Goal: Navigation & Orientation: Find specific page/section

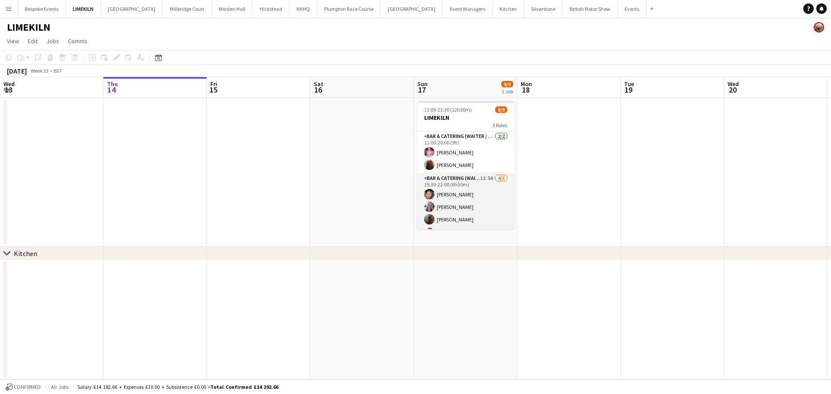
scroll to position [66, 0]
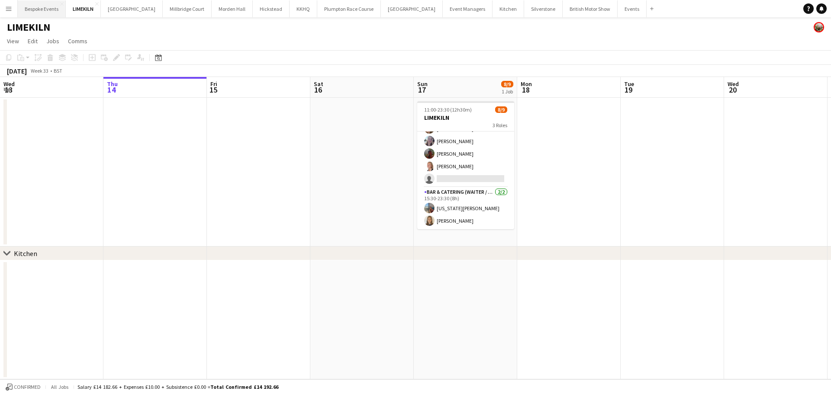
click at [30, 10] on button "Bespoke Events Close" at bounding box center [42, 8] width 48 height 17
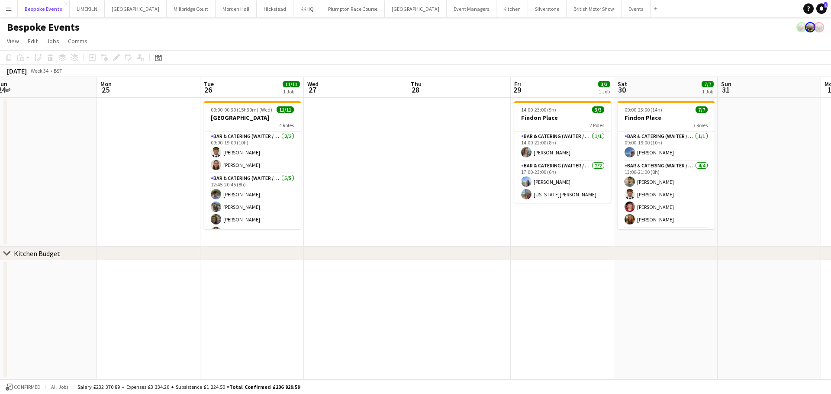
scroll to position [0, 317]
click at [167, 8] on button "[GEOGRAPHIC_DATA]" at bounding box center [191, 8] width 49 height 17
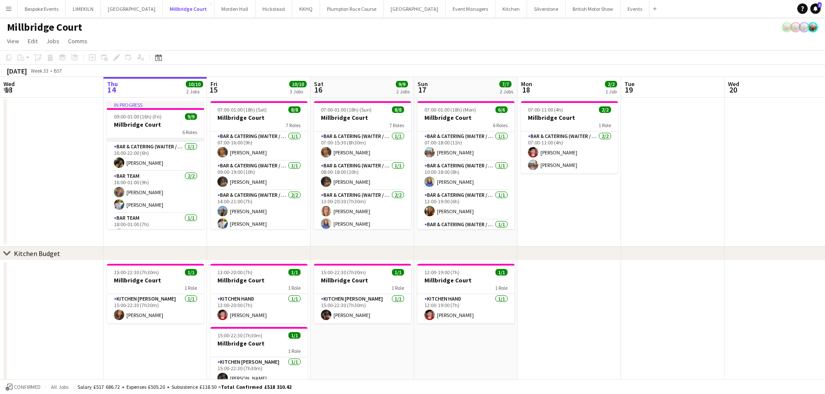
scroll to position [112, 0]
click at [161, 148] on app-card-role "Bar & Catering (Waiter / waitress) [DATE] 16:00-22:00 (6h) [PERSON_NAME]" at bounding box center [155, 154] width 97 height 29
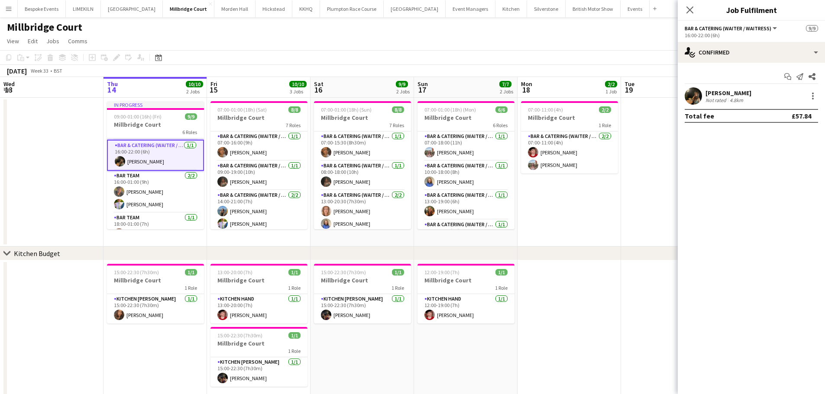
click at [695, 100] on app-user-avatar at bounding box center [692, 95] width 17 height 17
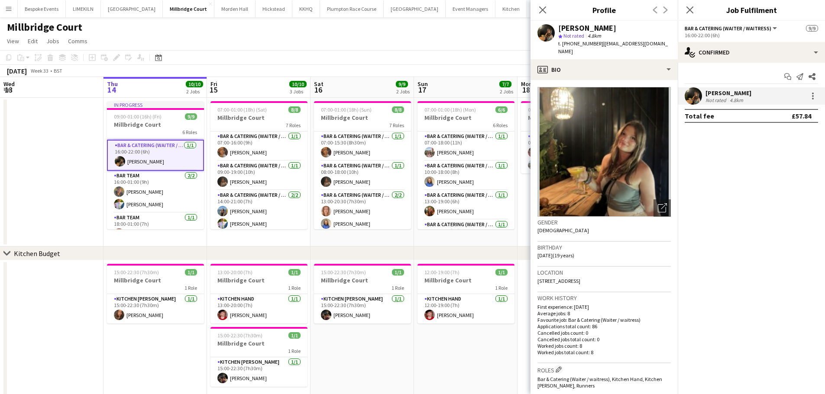
scroll to position [125, 0]
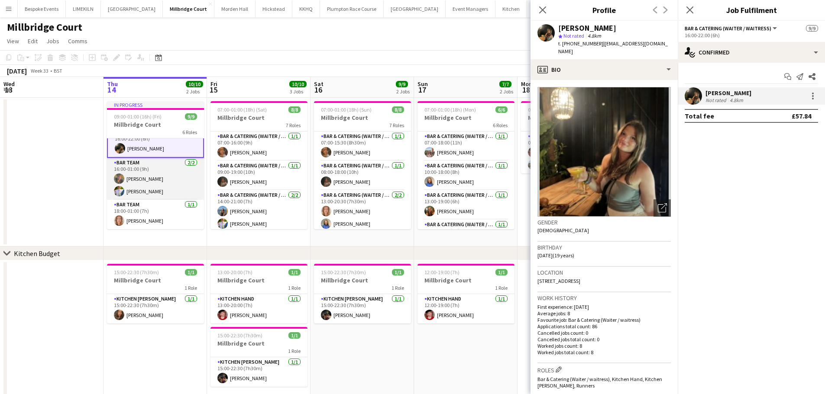
click at [163, 184] on app-card-role "Bar Team [DATE] 16:00-01:00 (9h) [PERSON_NAME] [PERSON_NAME]" at bounding box center [155, 179] width 97 height 42
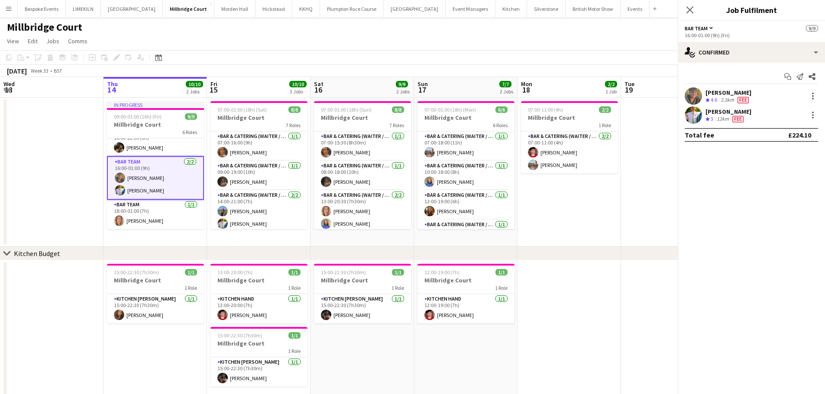
scroll to position [124, 0]
click at [692, 98] on app-user-avatar at bounding box center [692, 95] width 17 height 17
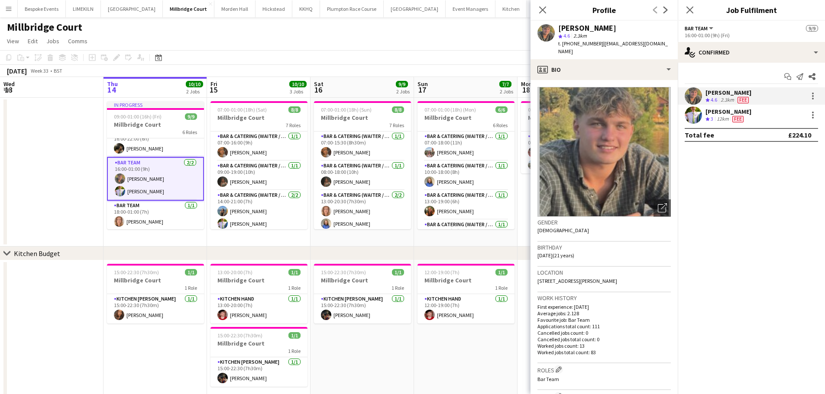
click at [691, 116] on app-user-avatar at bounding box center [692, 114] width 17 height 17
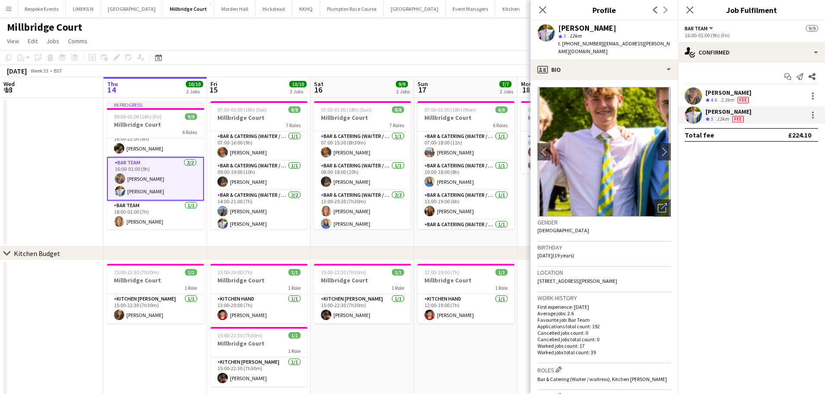
click at [34, 182] on app-date-cell at bounding box center [51, 172] width 103 height 149
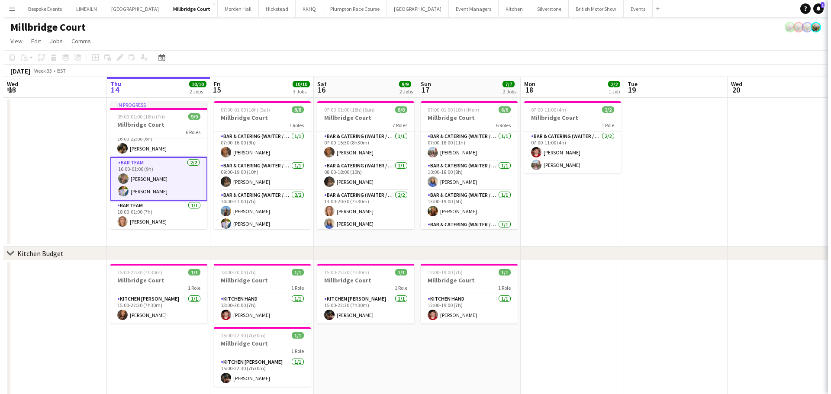
scroll to position [123, 0]
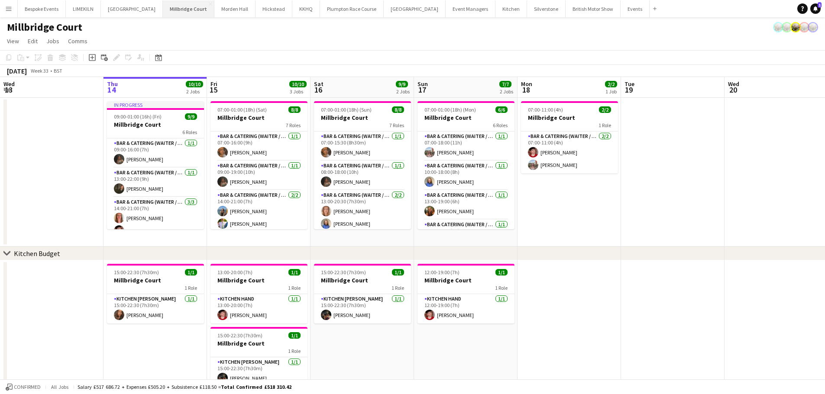
click at [168, 4] on button "[GEOGRAPHIC_DATA]" at bounding box center [189, 8] width 52 height 17
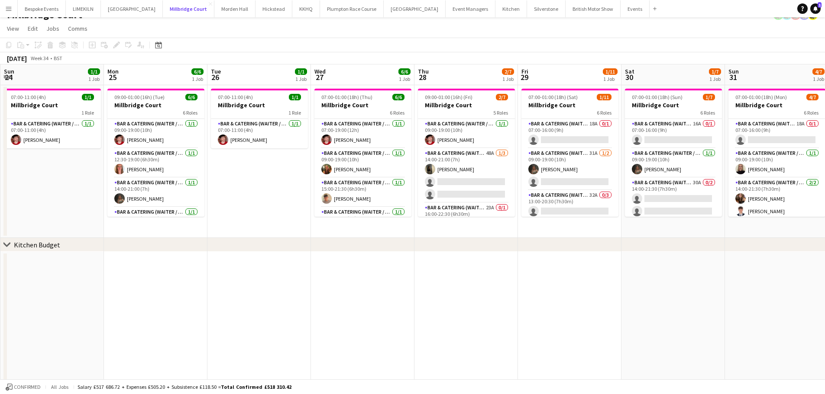
scroll to position [0, 177]
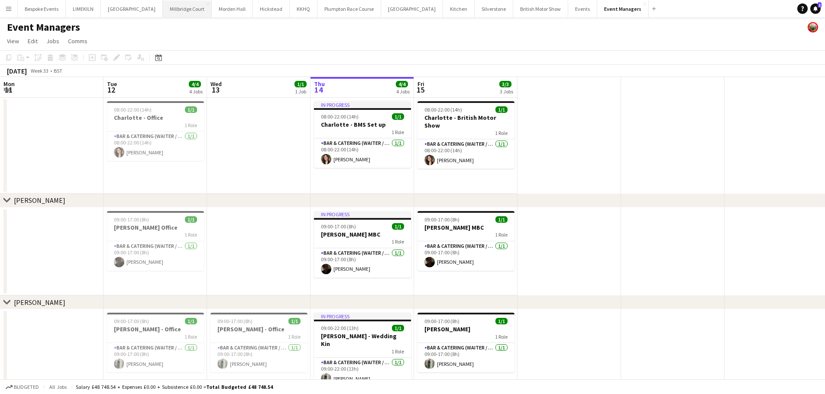
click at [181, 9] on button "[GEOGRAPHIC_DATA]" at bounding box center [187, 8] width 49 height 17
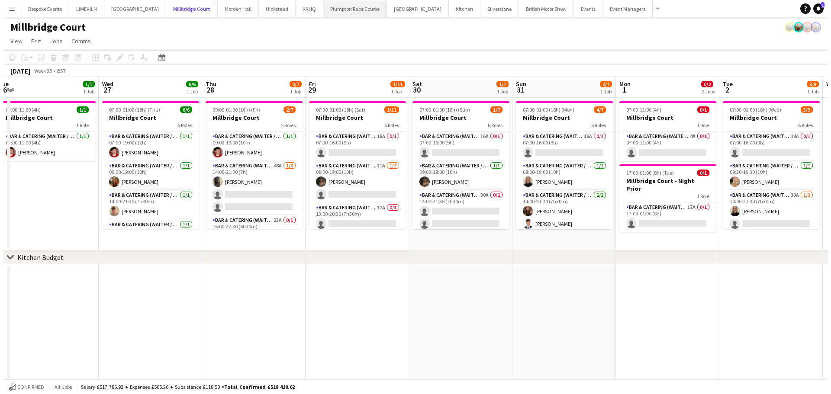
scroll to position [0, 319]
